Goal: Task Accomplishment & Management: Use online tool/utility

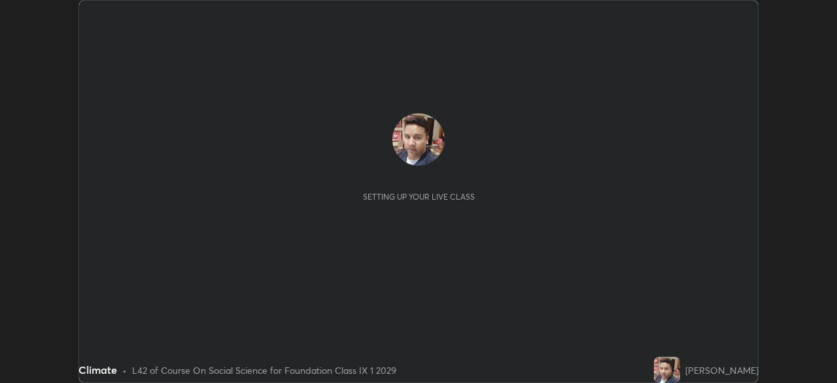
scroll to position [383, 837]
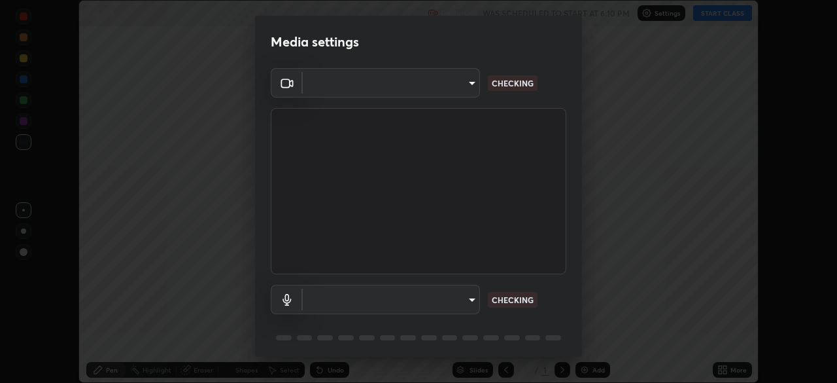
type input "bafefbf306854232f1c8415879f623d8a23ed2e7f75f29e516f3d589604d1bc2"
type input "f411baba231f57515902599a213758ceb2ee215af156981ee41329c71125f49a"
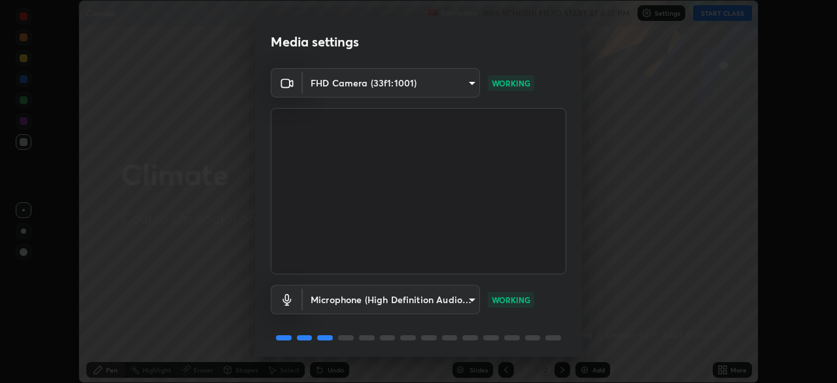
scroll to position [46, 0]
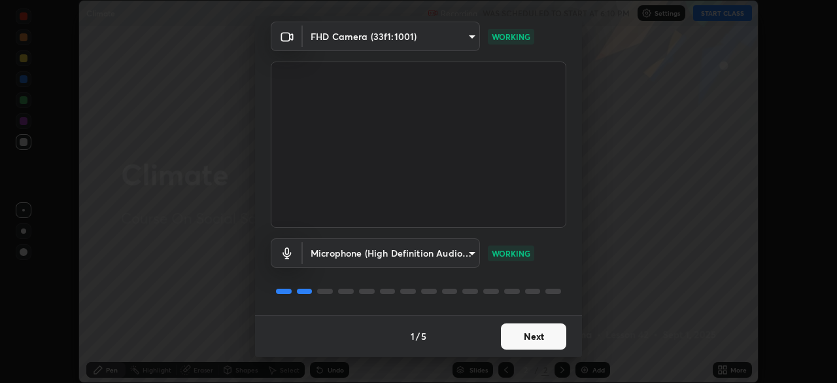
click at [521, 340] on button "Next" at bounding box center [533, 336] width 65 height 26
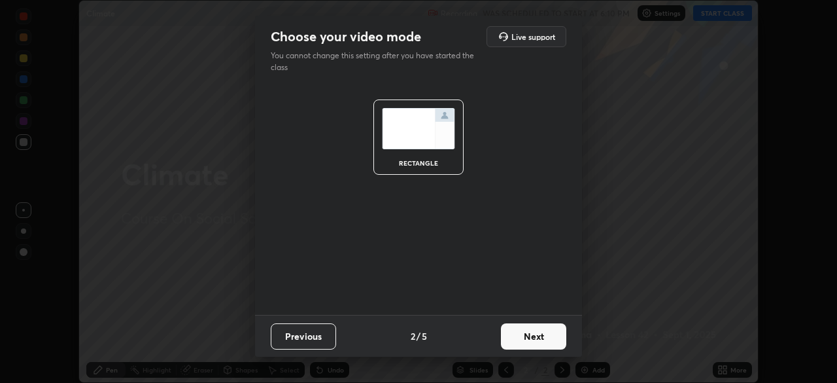
scroll to position [0, 0]
click at [526, 339] on button "Next" at bounding box center [533, 336] width 65 height 26
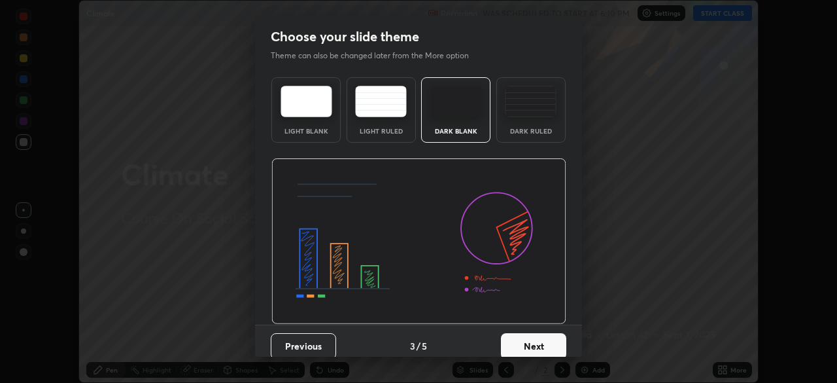
click at [525, 345] on button "Next" at bounding box center [533, 346] width 65 height 26
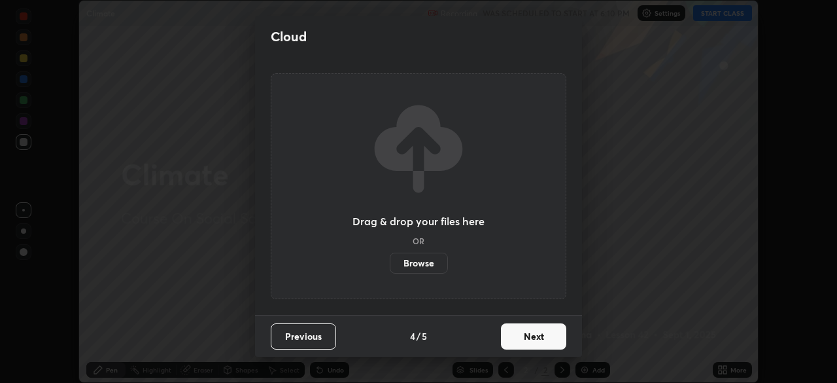
click at [423, 262] on label "Browse" at bounding box center [419, 263] width 58 height 21
click at [390, 262] on input "Browse" at bounding box center [390, 263] width 0 height 21
click at [534, 331] on button "Next" at bounding box center [533, 336] width 65 height 26
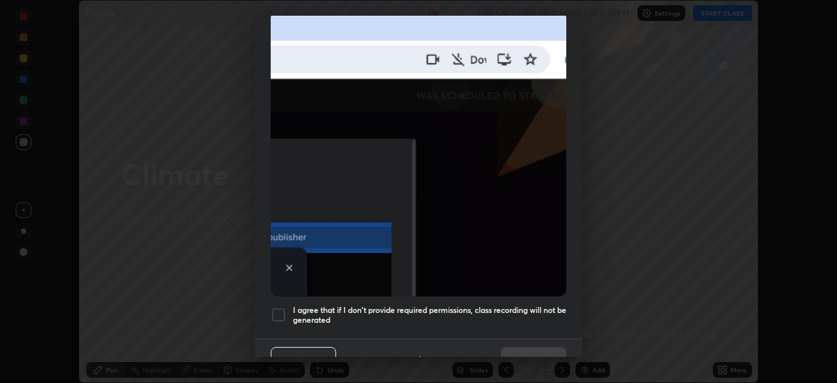
scroll to position [298, 0]
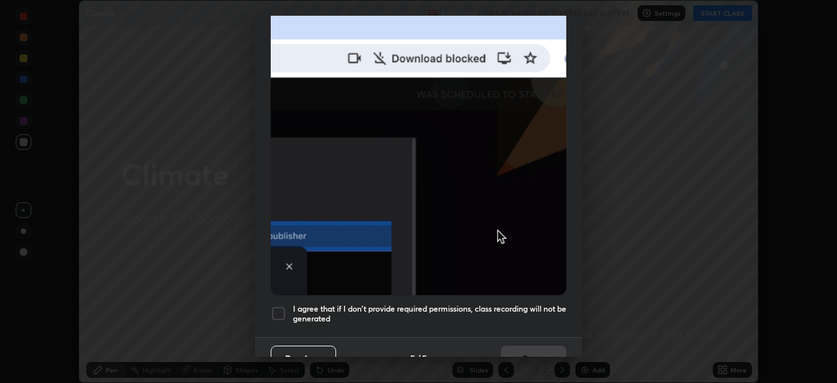
click at [307, 345] on button "Previous" at bounding box center [303, 358] width 65 height 26
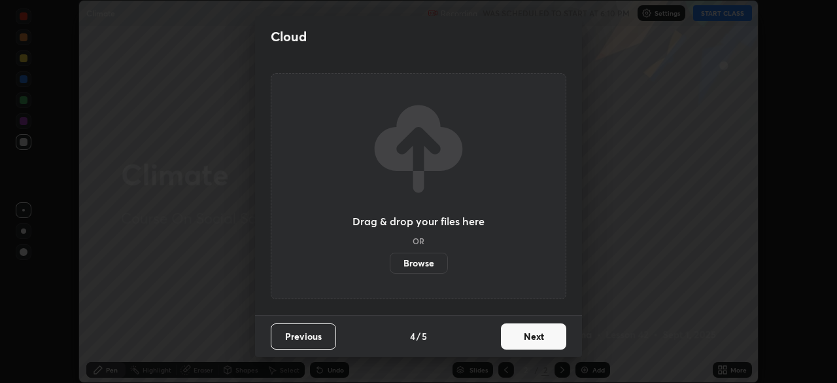
scroll to position [0, 0]
click at [420, 263] on label "Browse" at bounding box center [419, 263] width 58 height 21
click at [390, 263] on input "Browse" at bounding box center [390, 263] width 0 height 21
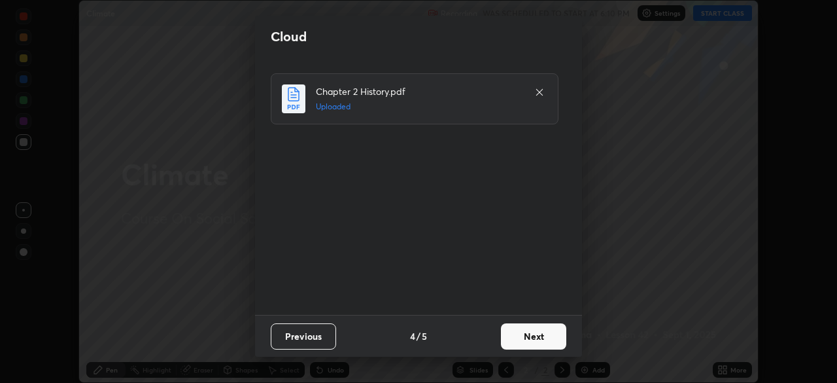
click at [528, 341] on button "Next" at bounding box center [533, 336] width 65 height 26
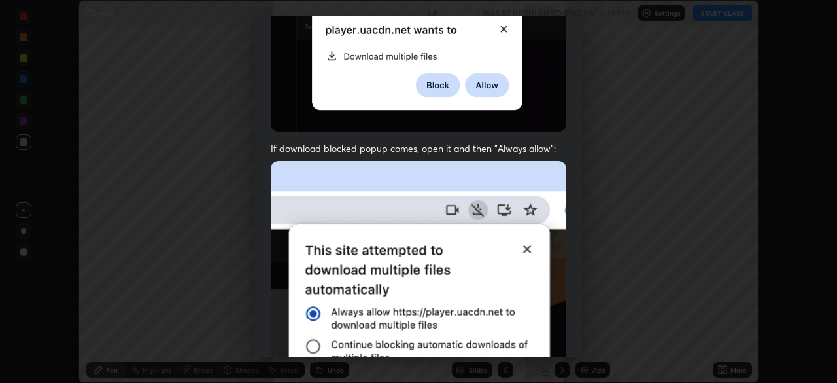
scroll to position [313, 0]
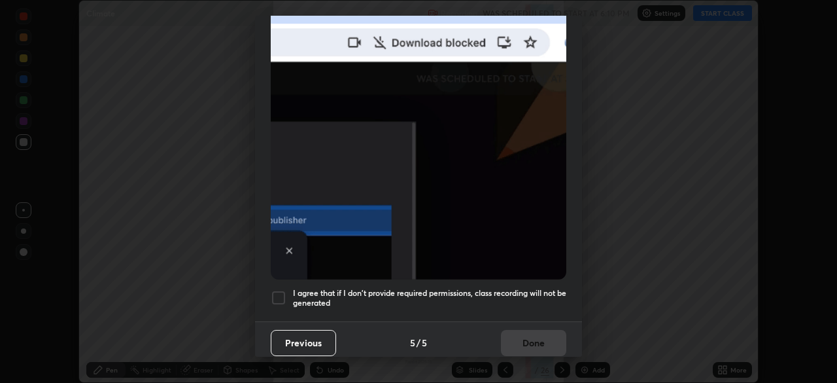
click at [281, 290] on div at bounding box center [279, 298] width 16 height 16
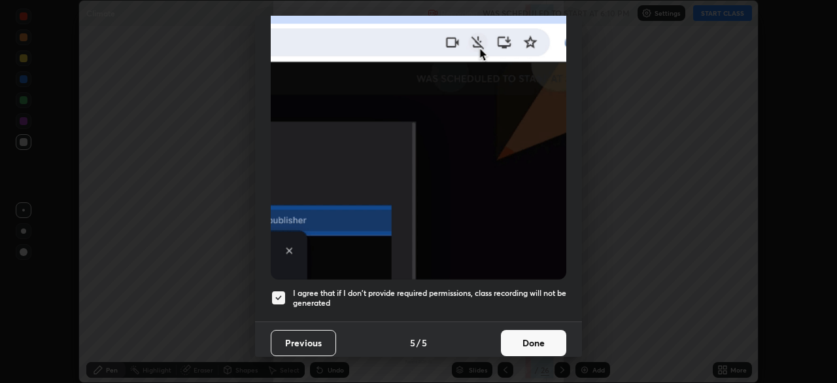
click at [519, 332] on button "Done" at bounding box center [533, 343] width 65 height 26
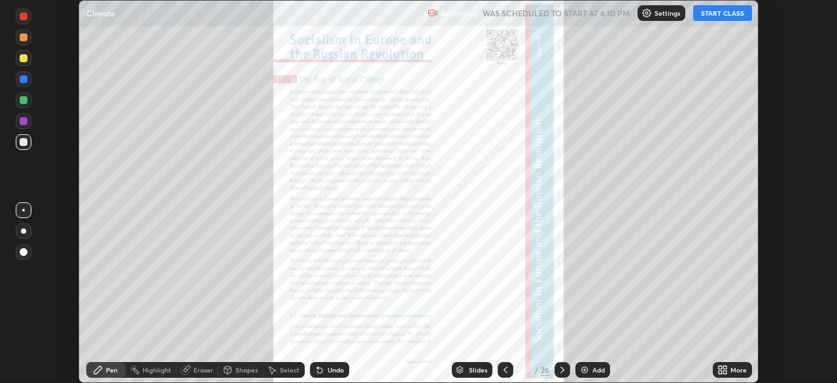
click at [712, 14] on button "START CLASS" at bounding box center [722, 13] width 59 height 16
click at [561, 370] on icon at bounding box center [562, 369] width 10 height 10
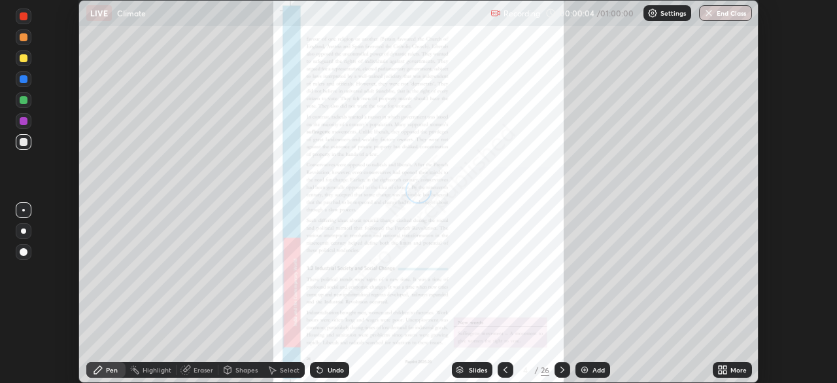
click at [561, 367] on icon at bounding box center [562, 369] width 10 height 10
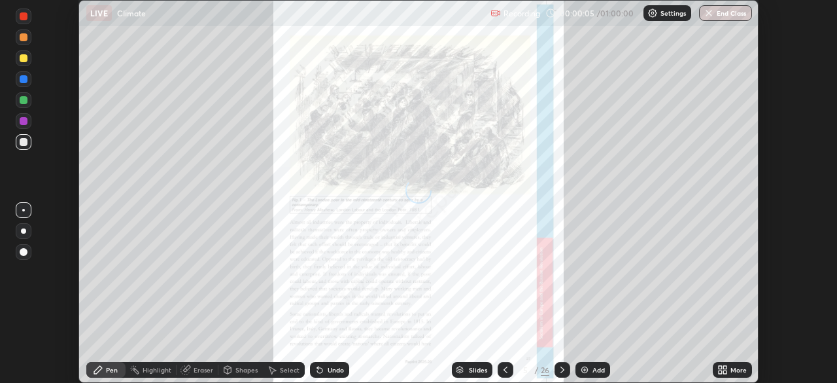
click at [561, 368] on icon at bounding box center [563, 369] width 4 height 7
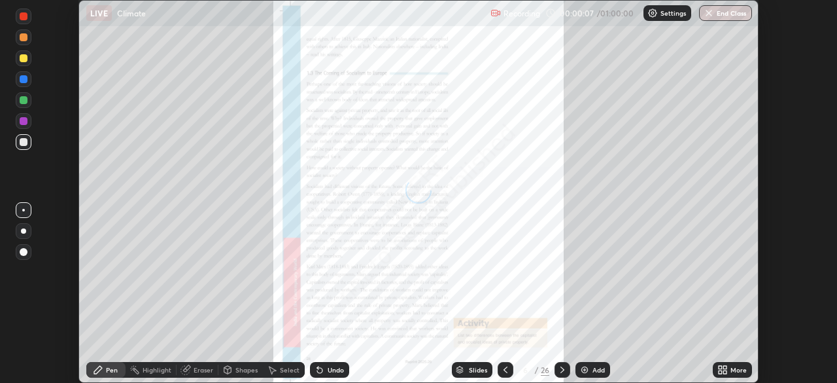
click at [561, 370] on icon at bounding box center [562, 369] width 10 height 10
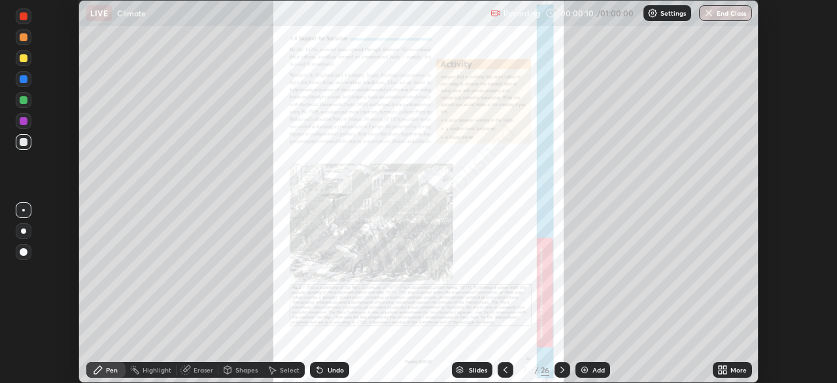
click at [563, 368] on icon at bounding box center [562, 369] width 10 height 10
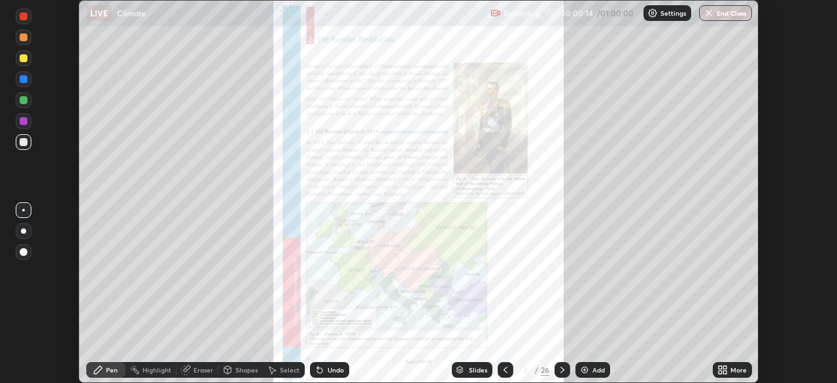
click at [562, 370] on icon at bounding box center [563, 369] width 4 height 7
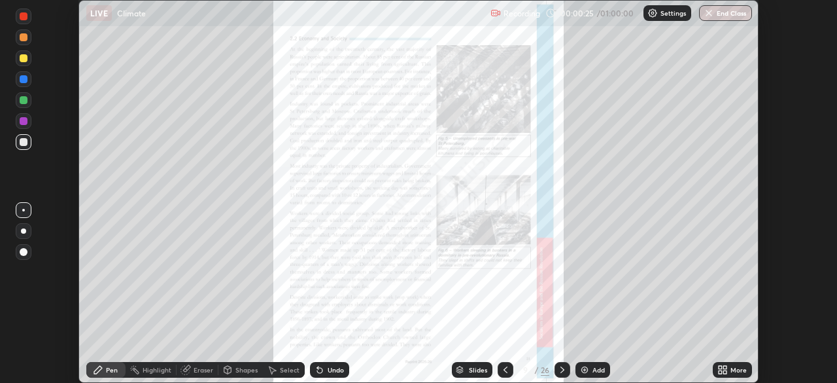
click at [561, 370] on icon at bounding box center [562, 369] width 10 height 10
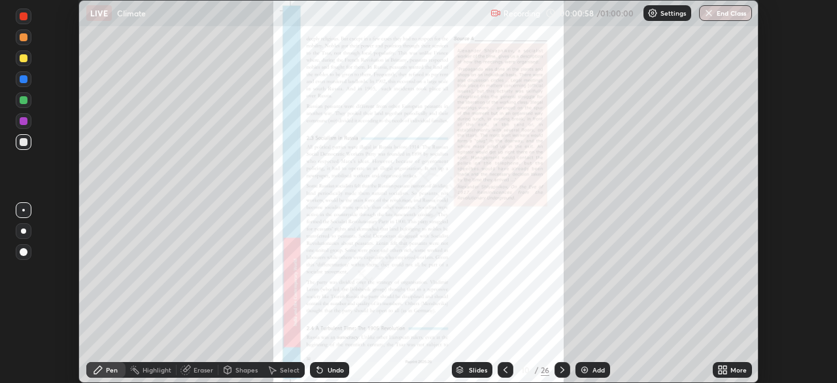
click at [560, 368] on icon at bounding box center [562, 369] width 10 height 10
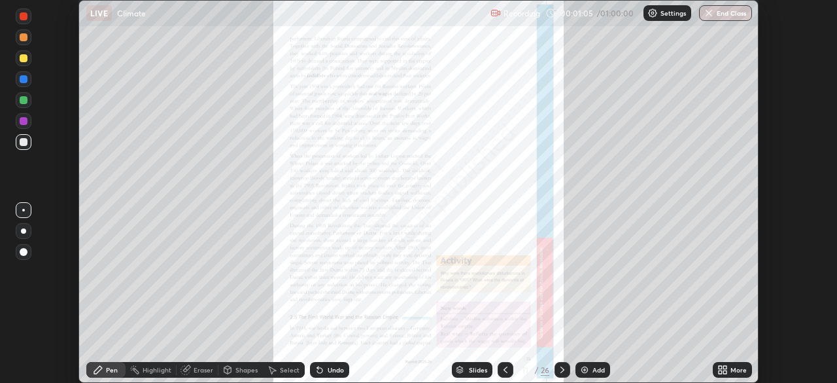
click at [567, 368] on div at bounding box center [563, 370] width 16 height 16
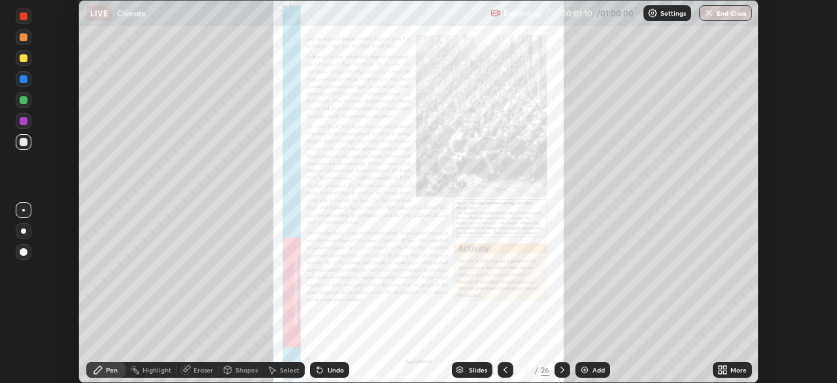
click at [563, 367] on icon at bounding box center [562, 369] width 10 height 10
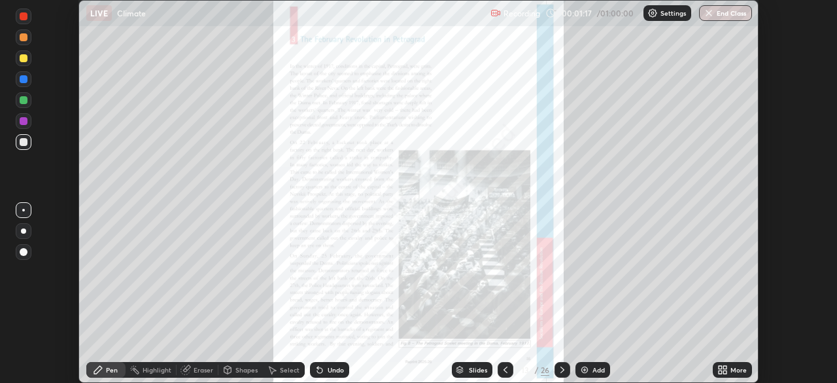
click at [720, 366] on icon at bounding box center [720, 367] width 3 height 3
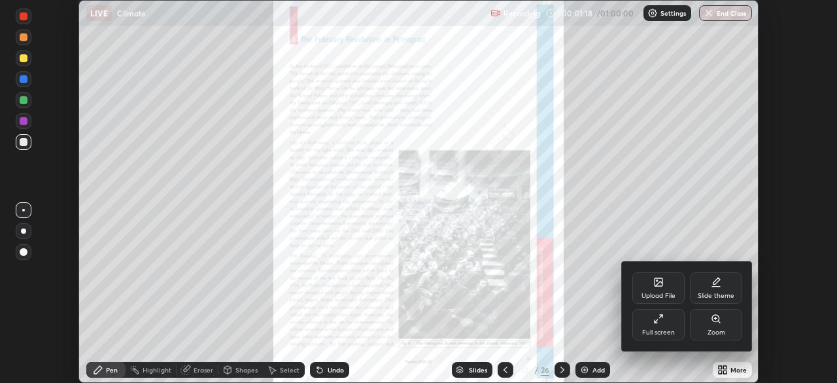
click at [710, 327] on div "Zoom" at bounding box center [716, 324] width 52 height 31
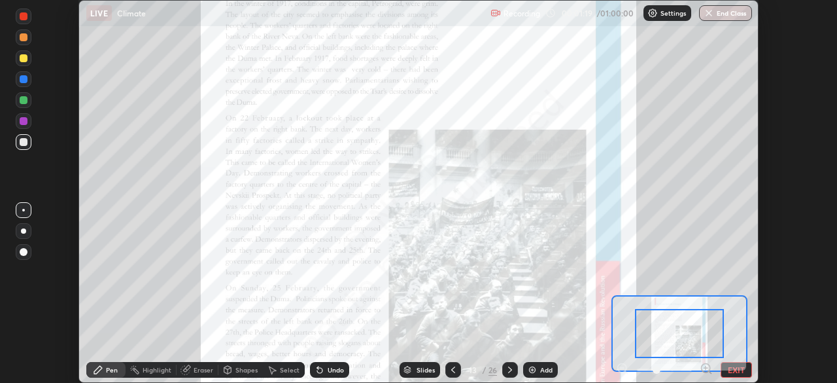
click at [706, 368] on icon at bounding box center [706, 368] width 3 height 0
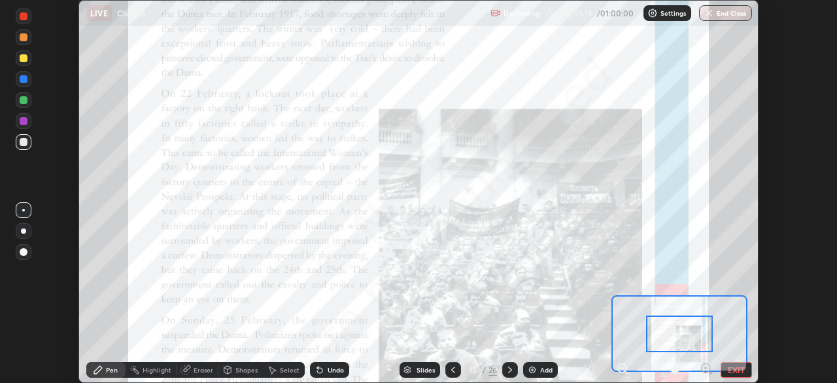
click at [706, 368] on icon at bounding box center [706, 368] width 3 height 0
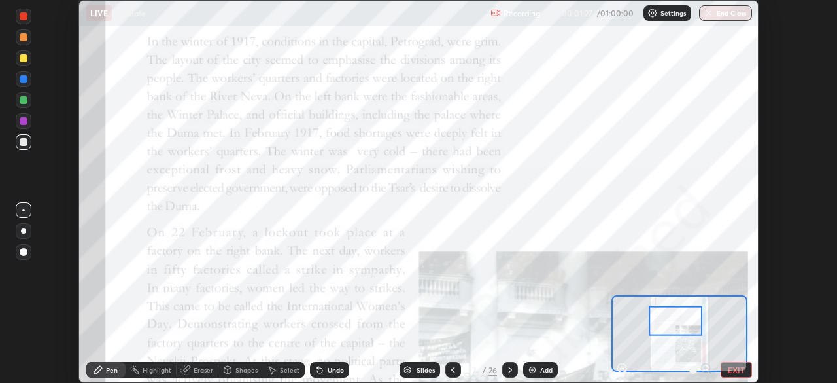
click at [26, 17] on div at bounding box center [24, 16] width 8 height 8
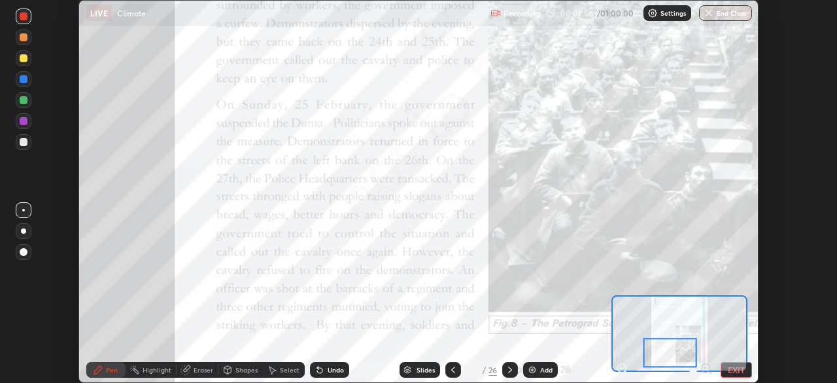
click at [22, 76] on div at bounding box center [24, 79] width 8 height 8
click at [511, 371] on icon at bounding box center [510, 369] width 10 height 10
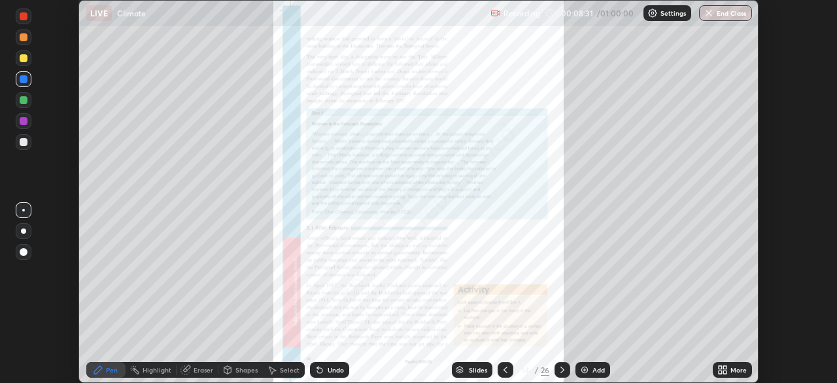
click at [714, 365] on div "More" at bounding box center [732, 370] width 39 height 16
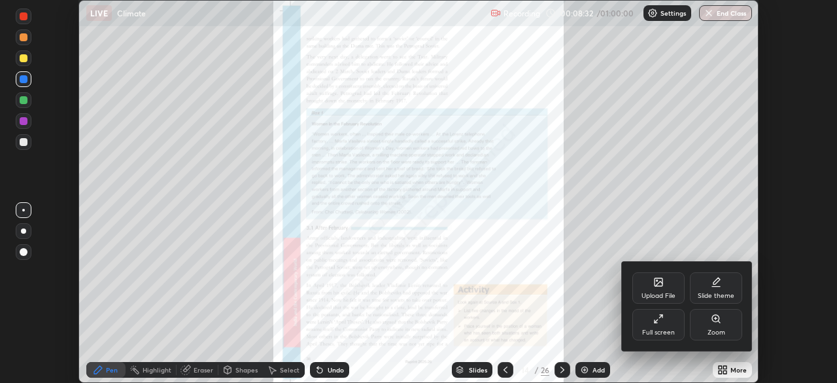
click at [703, 330] on div "Zoom" at bounding box center [716, 324] width 52 height 31
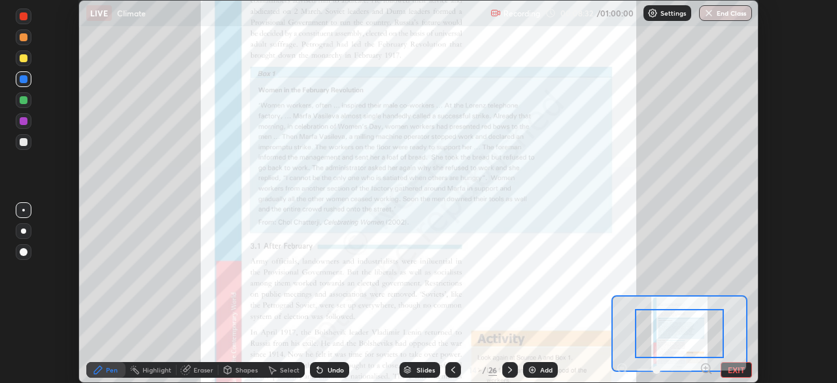
click at [703, 330] on div at bounding box center [679, 333] width 89 height 49
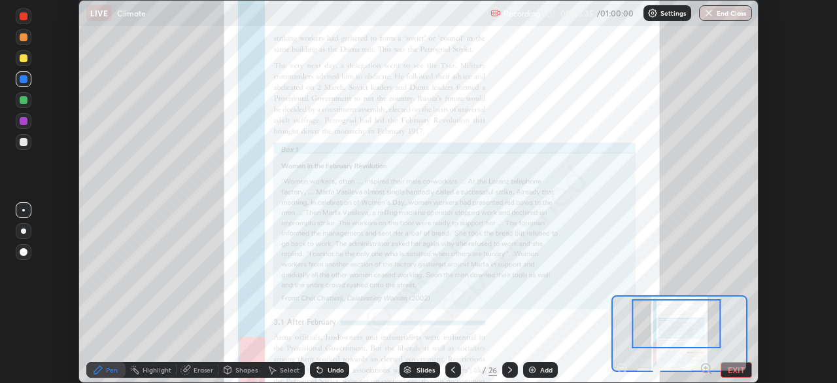
click at [706, 368] on icon at bounding box center [706, 368] width 3 height 0
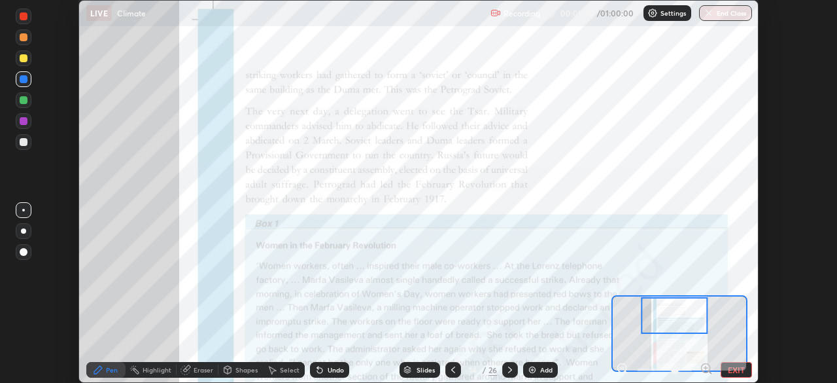
click at [706, 368] on icon at bounding box center [706, 368] width 3 height 0
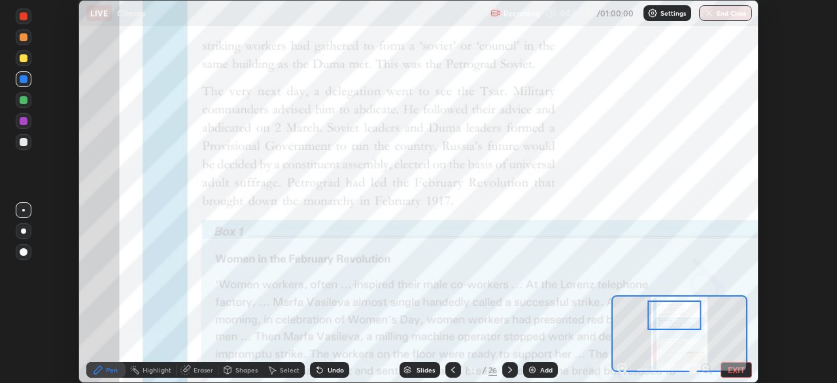
click at [23, 21] on div at bounding box center [24, 17] width 16 height 16
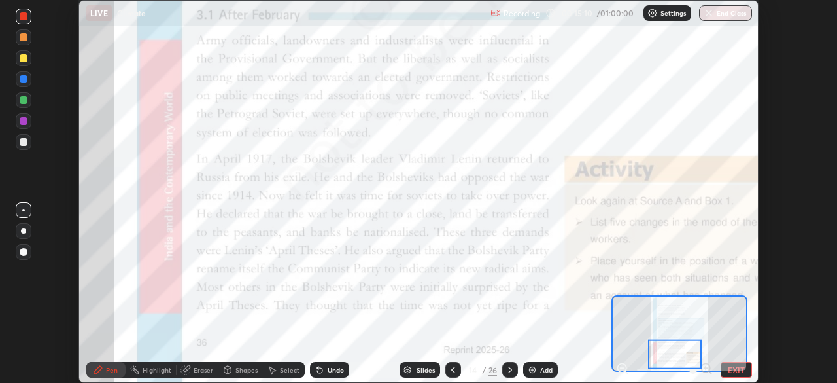
click at [508, 370] on icon at bounding box center [510, 369] width 10 height 10
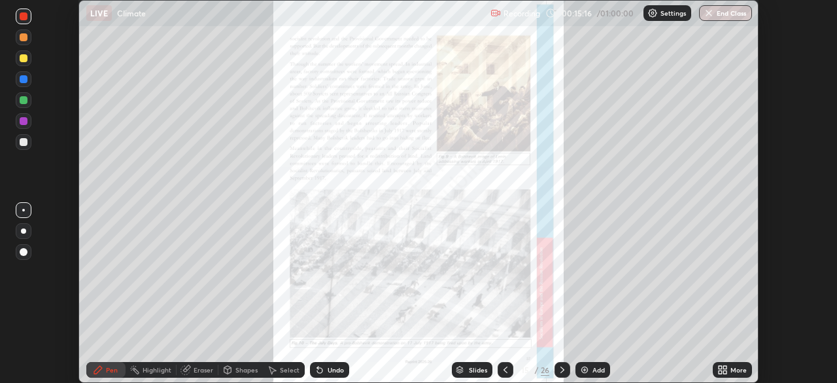
click at [720, 367] on icon at bounding box center [720, 367] width 3 height 3
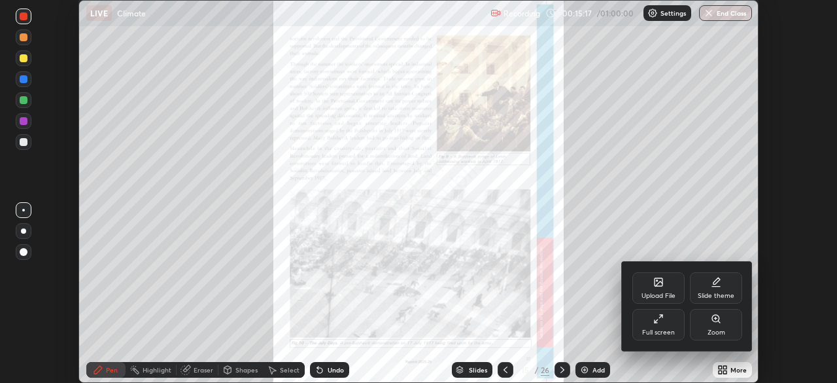
click at [705, 330] on div "Zoom" at bounding box center [716, 324] width 52 height 31
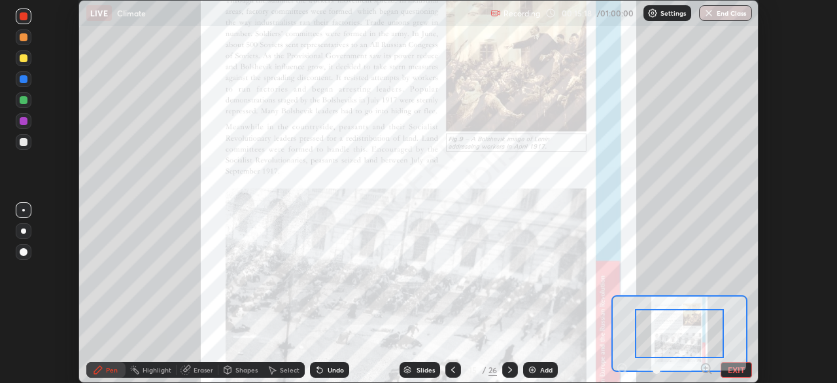
click at [706, 368] on icon at bounding box center [706, 368] width 3 height 0
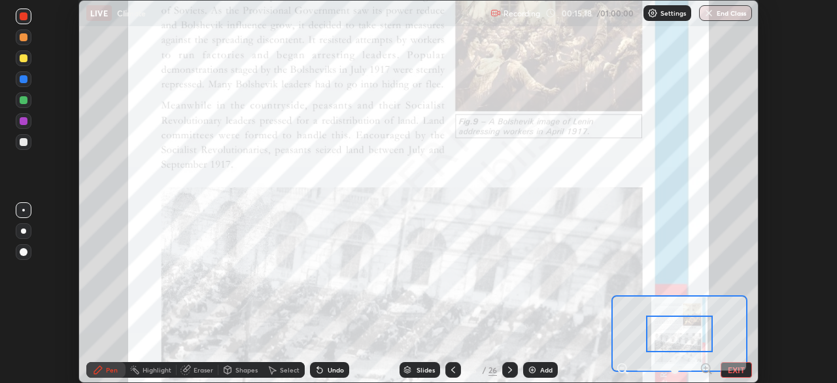
click at [706, 368] on icon at bounding box center [706, 368] width 3 height 0
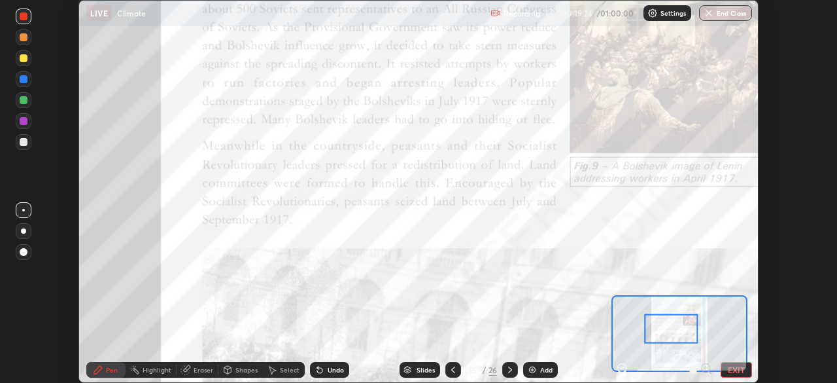
click at [0, 260] on div "Setting up your live class" at bounding box center [418, 191] width 837 height 383
click at [510, 371] on icon at bounding box center [510, 369] width 10 height 10
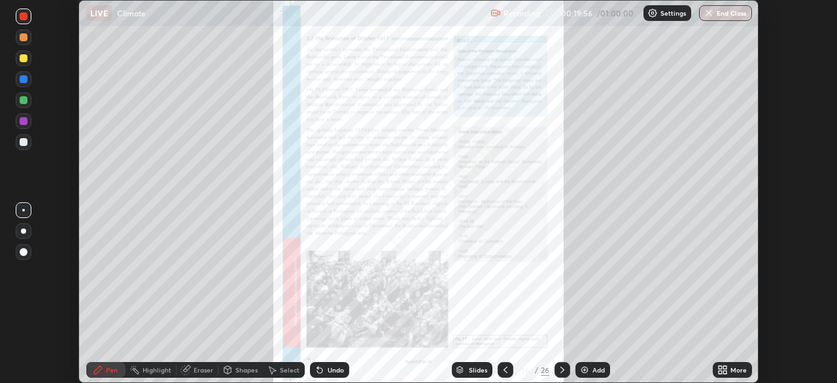
click at [713, 365] on div "More" at bounding box center [732, 370] width 39 height 16
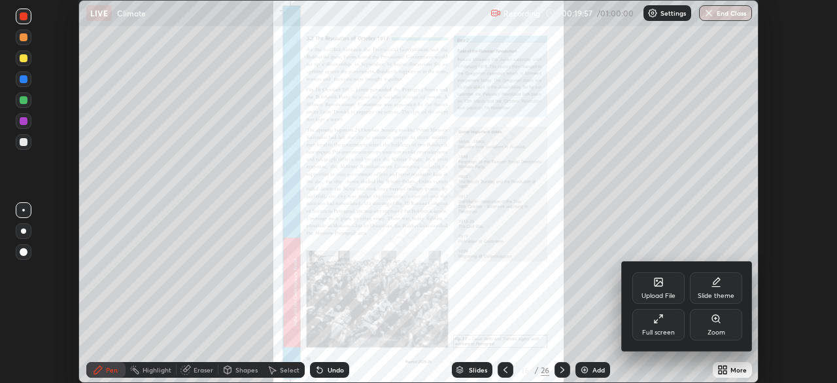
click at [721, 372] on div at bounding box center [418, 191] width 837 height 383
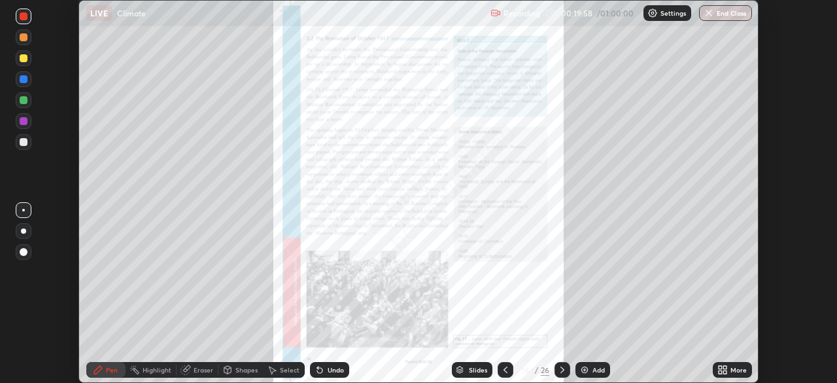
click at [720, 367] on icon at bounding box center [720, 367] width 3 height 3
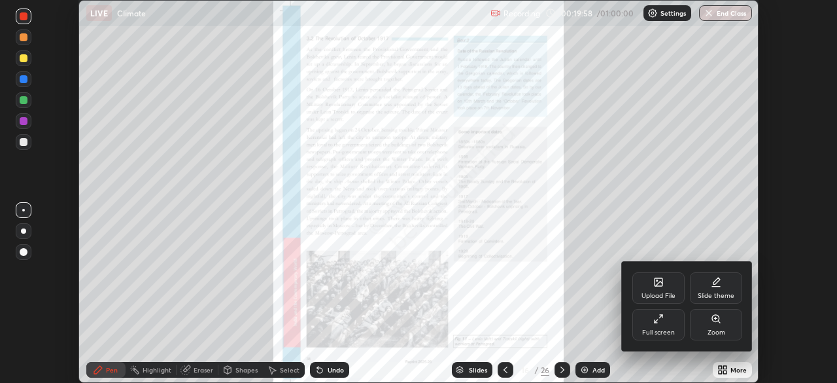
click at [709, 321] on div "Zoom" at bounding box center [716, 324] width 52 height 31
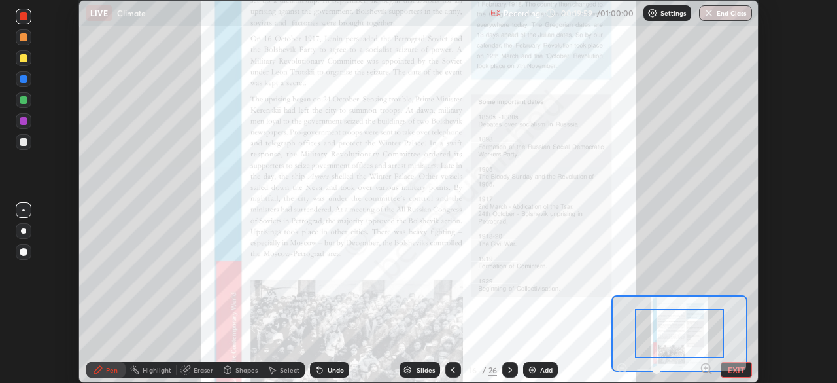
click at [697, 362] on div at bounding box center [664, 370] width 97 height 16
click at [706, 368] on icon at bounding box center [706, 368] width 3 height 0
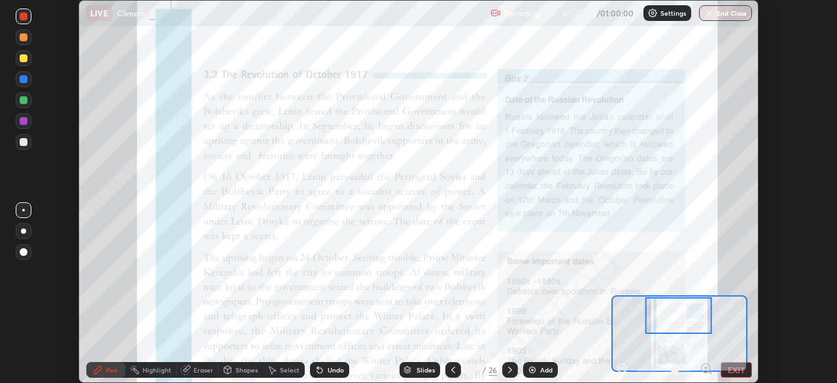
click at [24, 230] on div at bounding box center [23, 230] width 5 height 5
click at [693, 359] on div "Pen Highlight Eraser Shapes Select Undo Slides 16 / 26 Add EXIT" at bounding box center [419, 370] width 680 height 26
click at [705, 368] on icon at bounding box center [706, 368] width 3 height 0
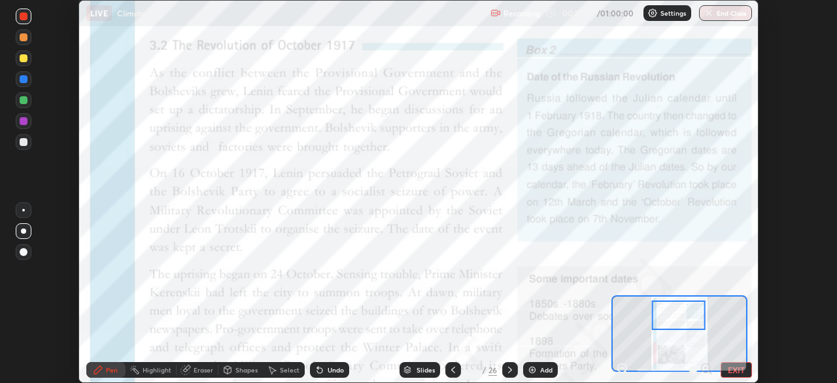
click at [24, 59] on div at bounding box center [24, 58] width 8 height 8
click at [24, 80] on div at bounding box center [24, 79] width 8 height 8
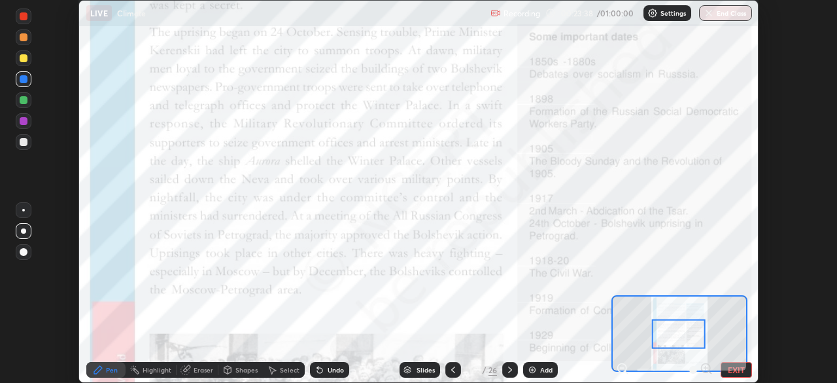
click at [0, 292] on div "Setting up your live class" at bounding box center [418, 191] width 837 height 383
click at [510, 370] on icon at bounding box center [510, 369] width 4 height 7
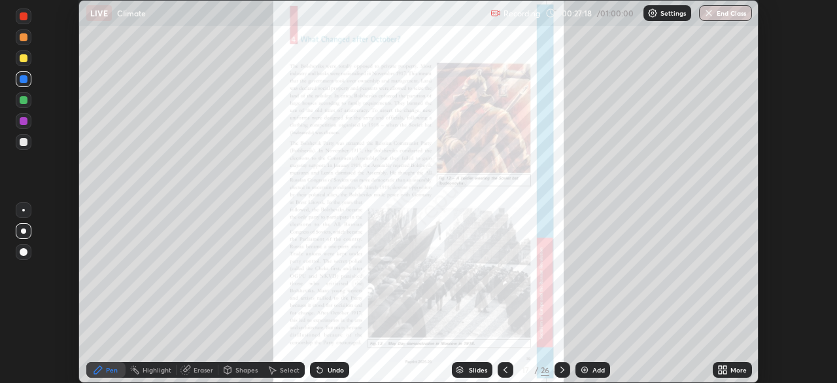
click at [715, 368] on div "More" at bounding box center [732, 370] width 39 height 16
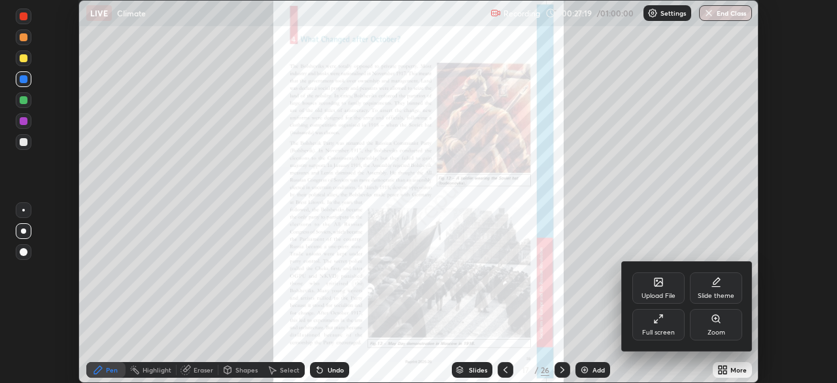
click at [716, 323] on icon at bounding box center [716, 318] width 10 height 10
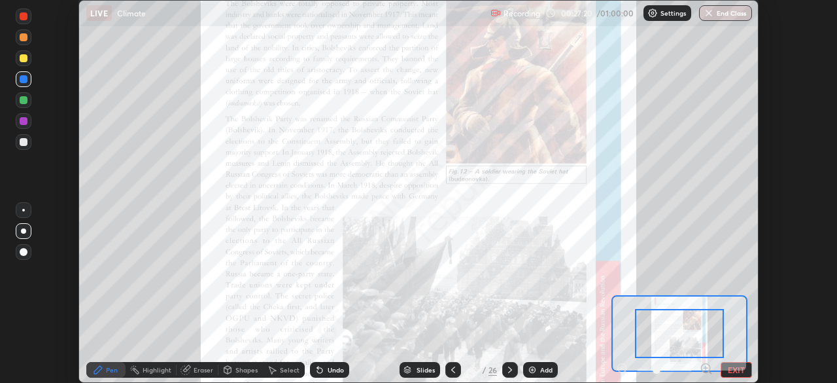
click at [710, 372] on icon at bounding box center [710, 372] width 3 height 3
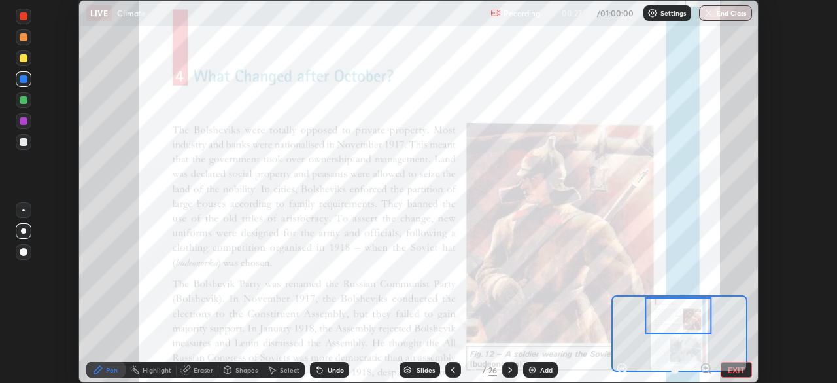
click at [706, 368] on icon at bounding box center [706, 368] width 3 height 0
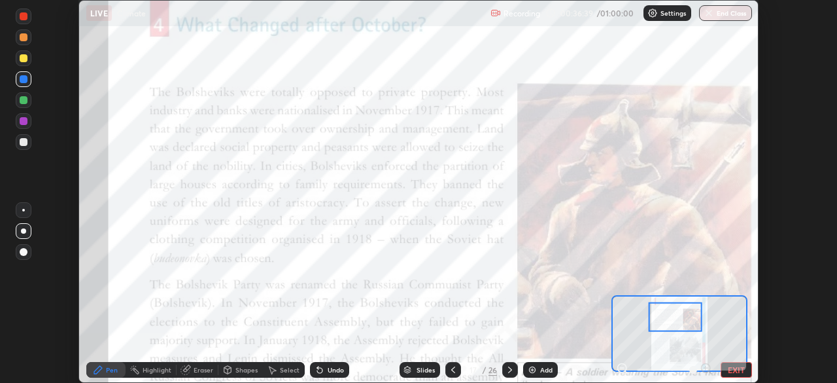
click at [24, 99] on div at bounding box center [24, 100] width 8 height 8
click at [24, 97] on div at bounding box center [24, 100] width 8 height 8
click at [0, 265] on div "Setting up your live class" at bounding box center [418, 191] width 837 height 383
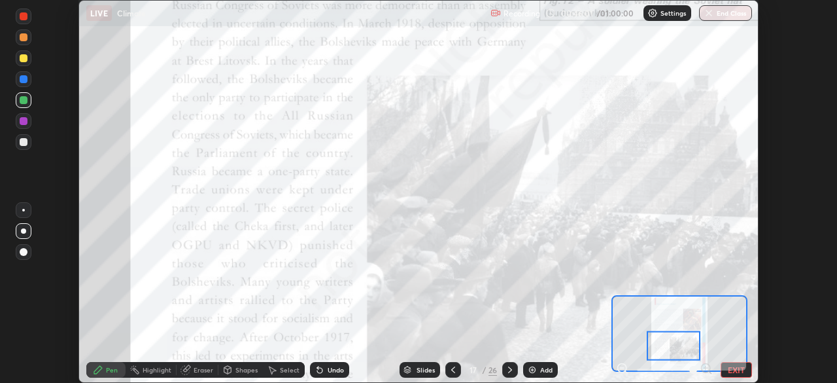
click at [509, 369] on icon at bounding box center [510, 369] width 10 height 10
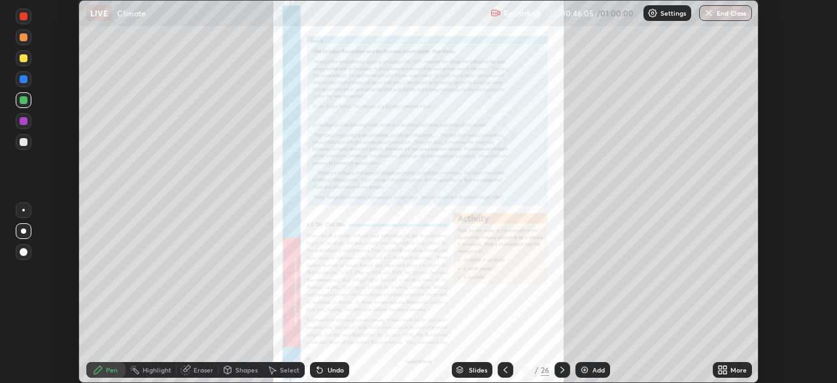
click at [560, 368] on icon at bounding box center [562, 369] width 10 height 10
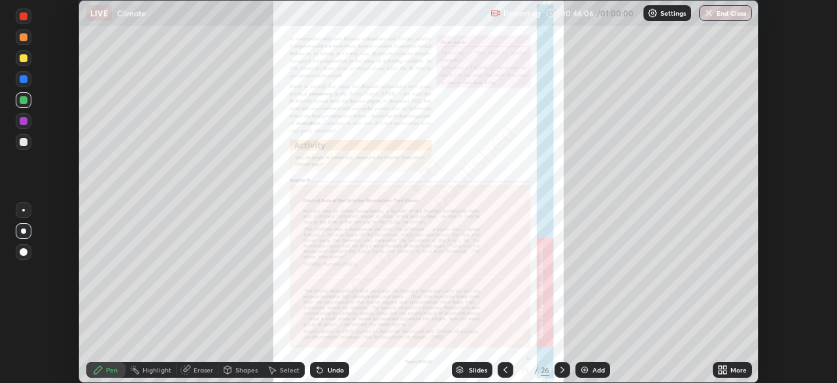
click at [561, 369] on icon at bounding box center [562, 369] width 10 height 10
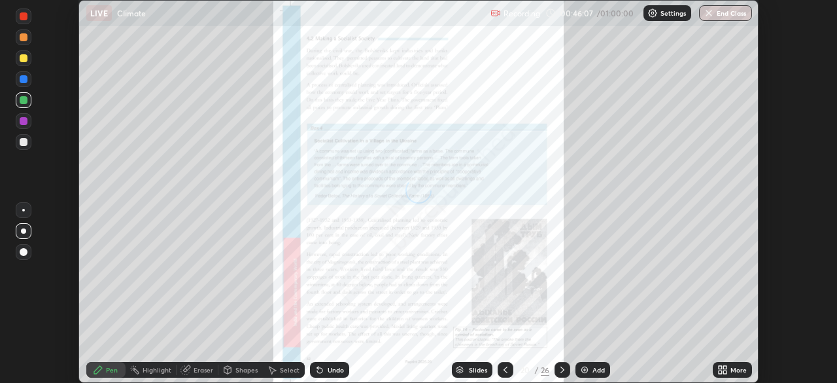
click at [561, 370] on icon at bounding box center [562, 369] width 10 height 10
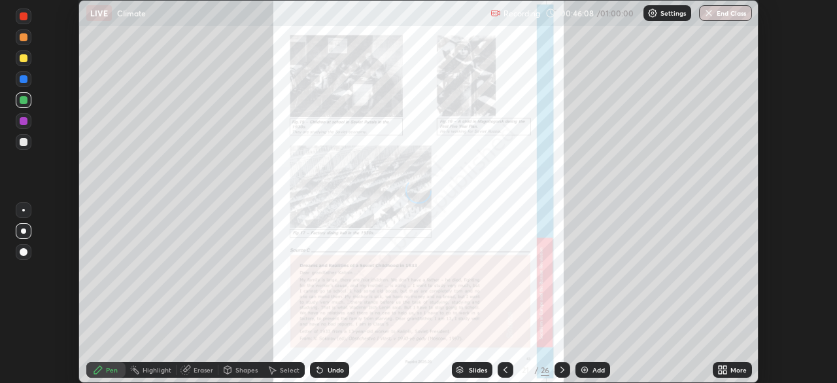
click at [559, 364] on icon at bounding box center [562, 369] width 10 height 10
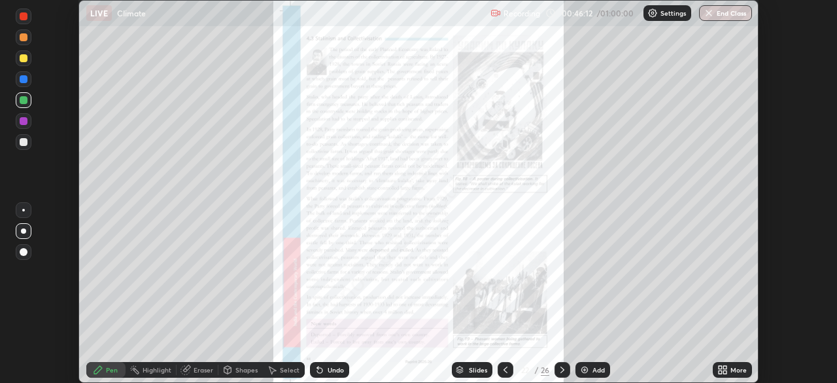
click at [717, 15] on button "End Class" at bounding box center [725, 13] width 53 height 16
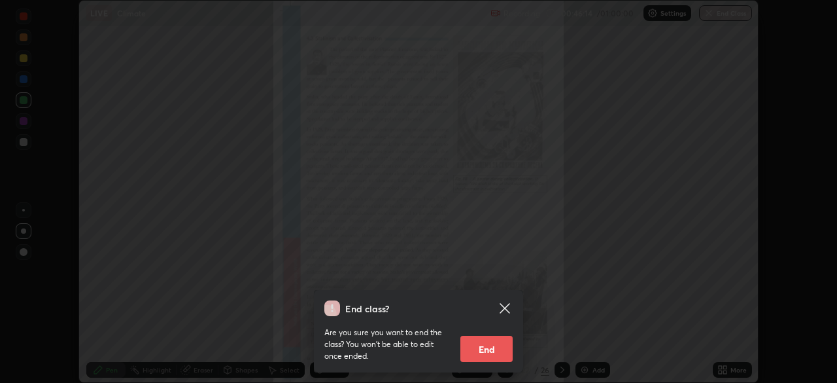
click at [495, 344] on button "End" at bounding box center [487, 349] width 52 height 26
